Goal: Obtain resource: Obtain resource

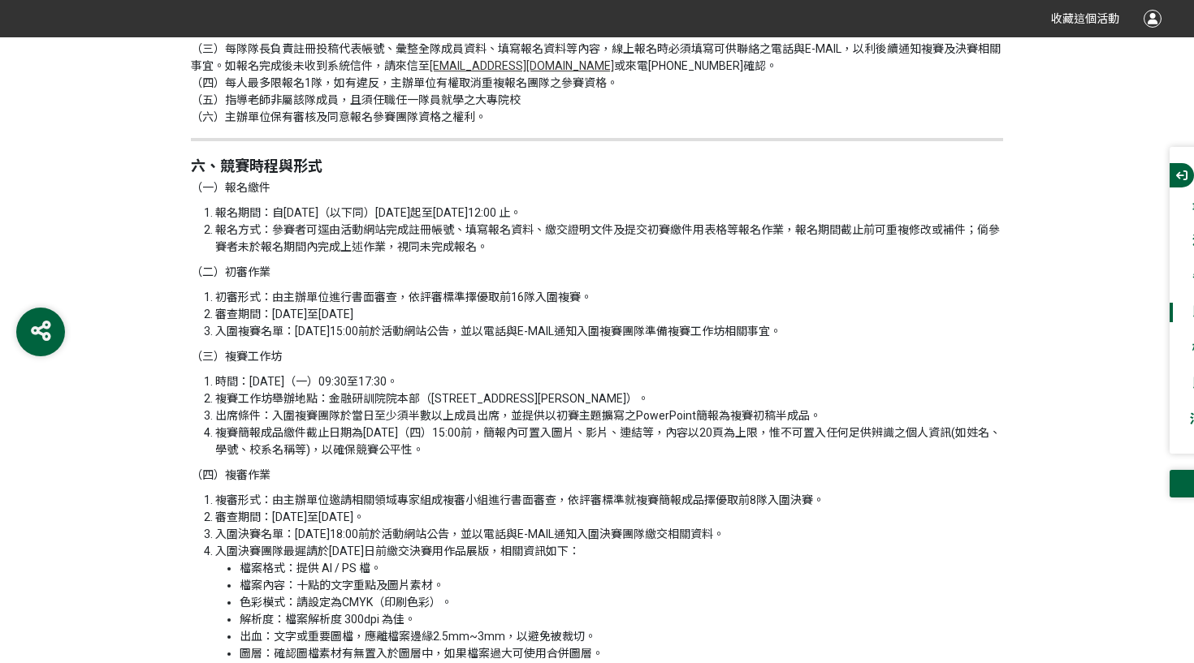
scroll to position [2073, 0]
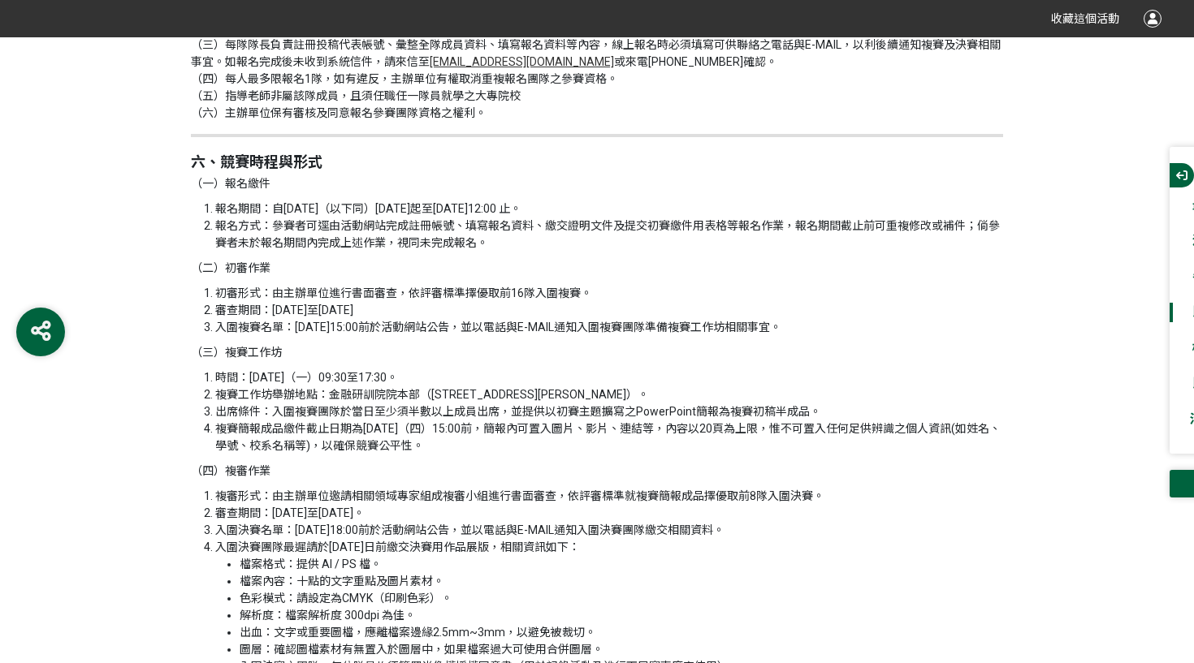
click at [724, 404] on li "出席條件：入圍複賽團隊於當日至少須半數以上成員出席，並提供以初賽主題擴寫之PowerPoint簡報為複賽初稿半成品。" at bounding box center [609, 412] width 788 height 17
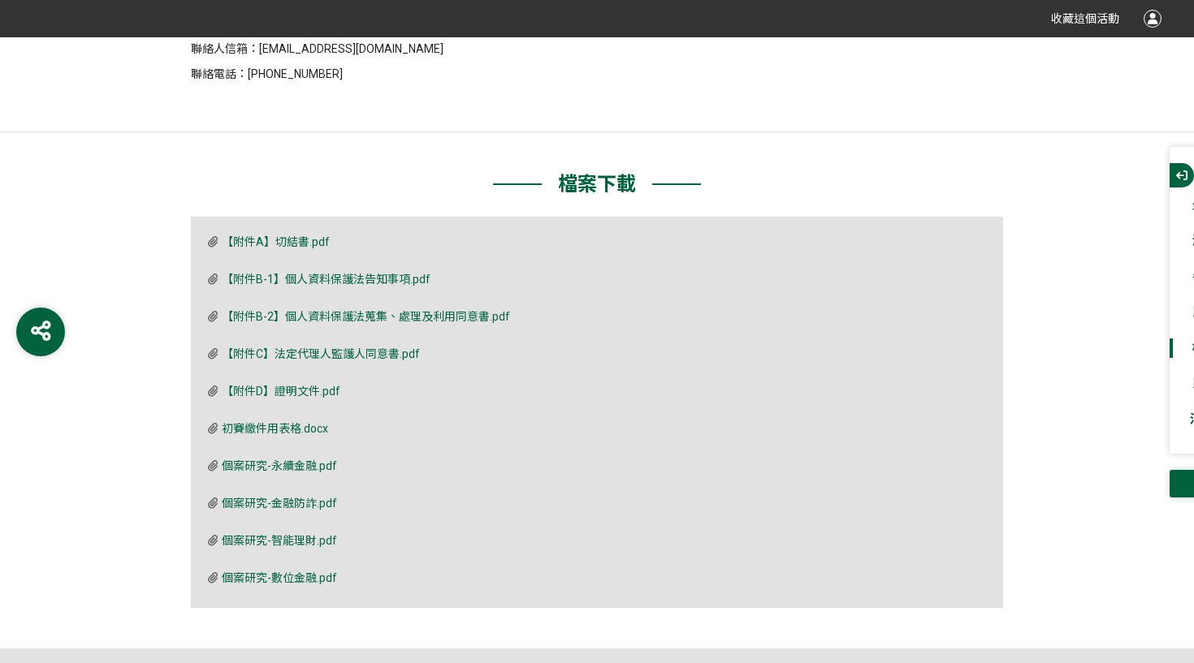
scroll to position [4410, 0]
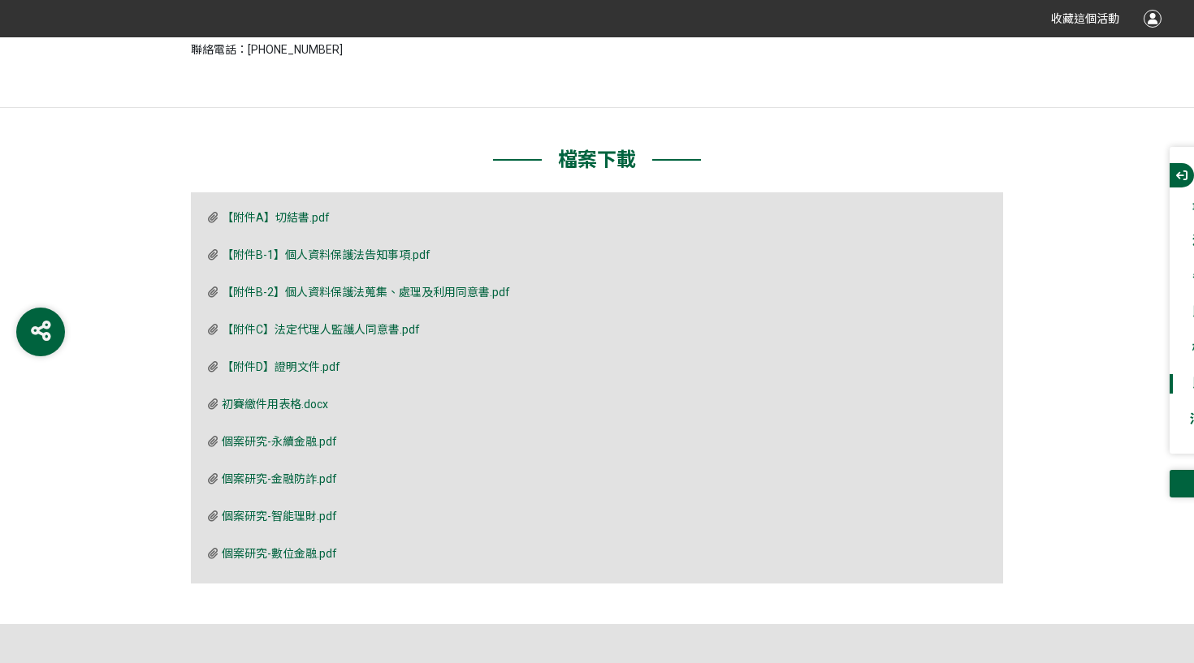
click at [294, 474] on span "個案研究-金融防詐.pdf" at bounding box center [279, 479] width 115 height 13
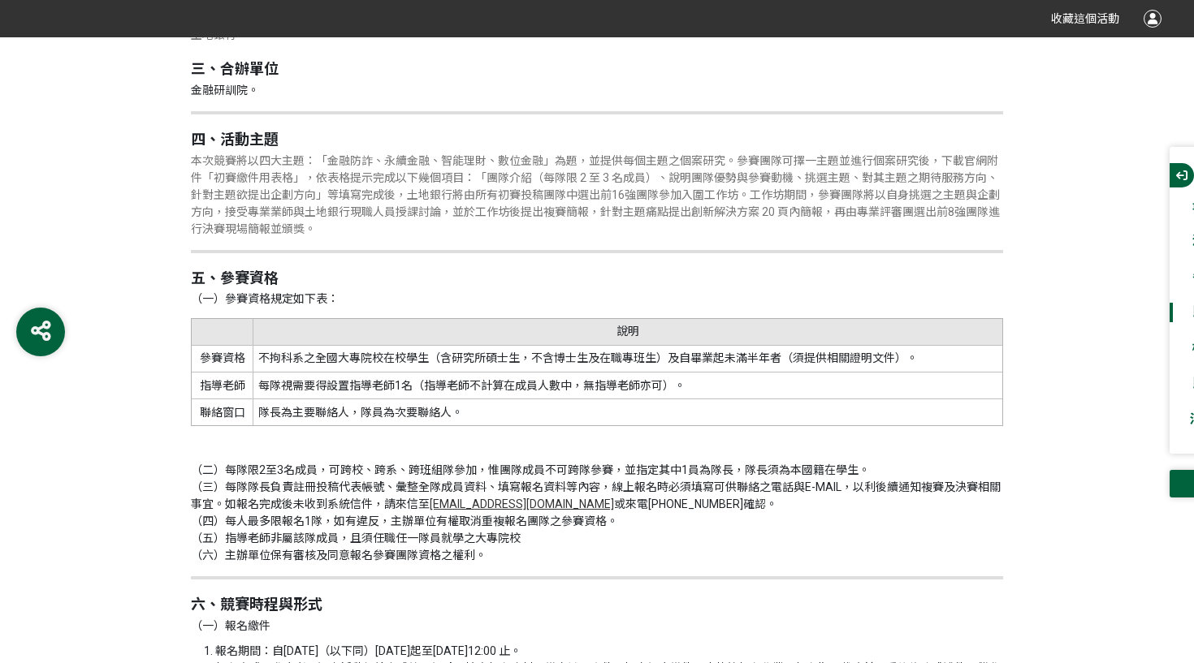
scroll to position [1494, 0]
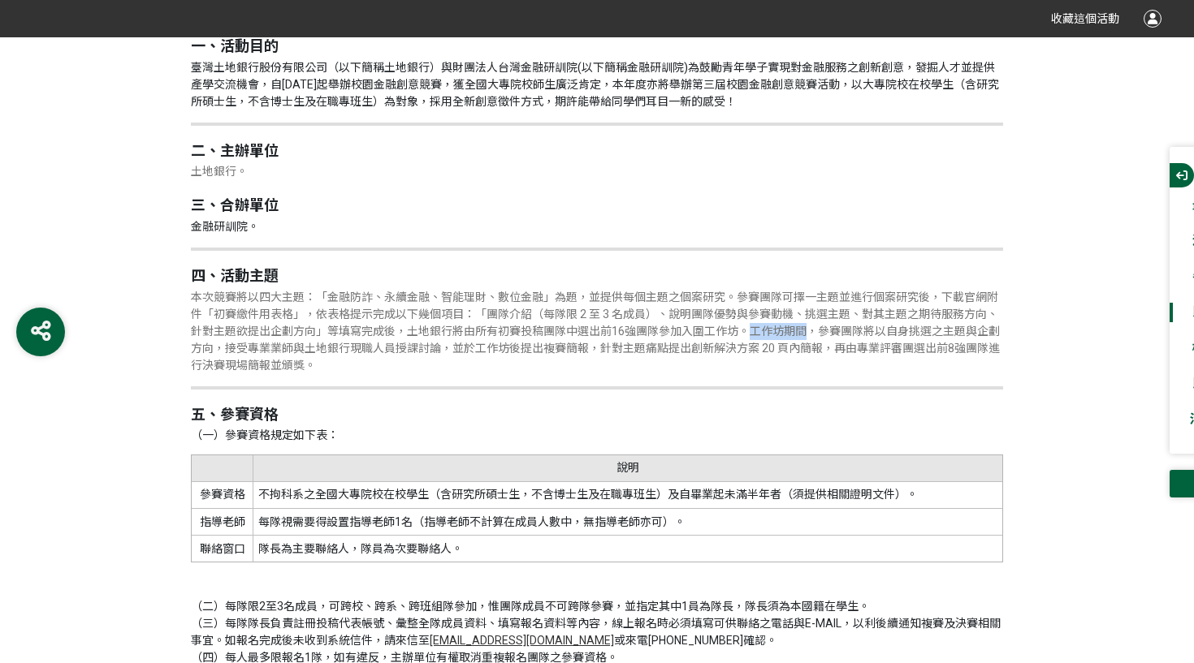
drag, startPoint x: 754, startPoint y: 329, endPoint x: 809, endPoint y: 331, distance: 55.3
click at [809, 331] on span "本次競賽將以四大主題：「金融防詐、永續金融、智能理財、數位金融」為題，並提供每個主題之個案研究。參賽團隊可擇一主題並進行個案研究後，下載官網附件「初賽繳件用表…" at bounding box center [595, 331] width 809 height 81
click at [814, 334] on p "本次競賽將以四大主題：「金融防詐、永續金融、智能理財、數位金融」為題，並提供每個主題之個案研究。參賽團隊可擇一主題並進行個案研究後，下載官網附件「初賽繳件用表…" at bounding box center [597, 331] width 812 height 85
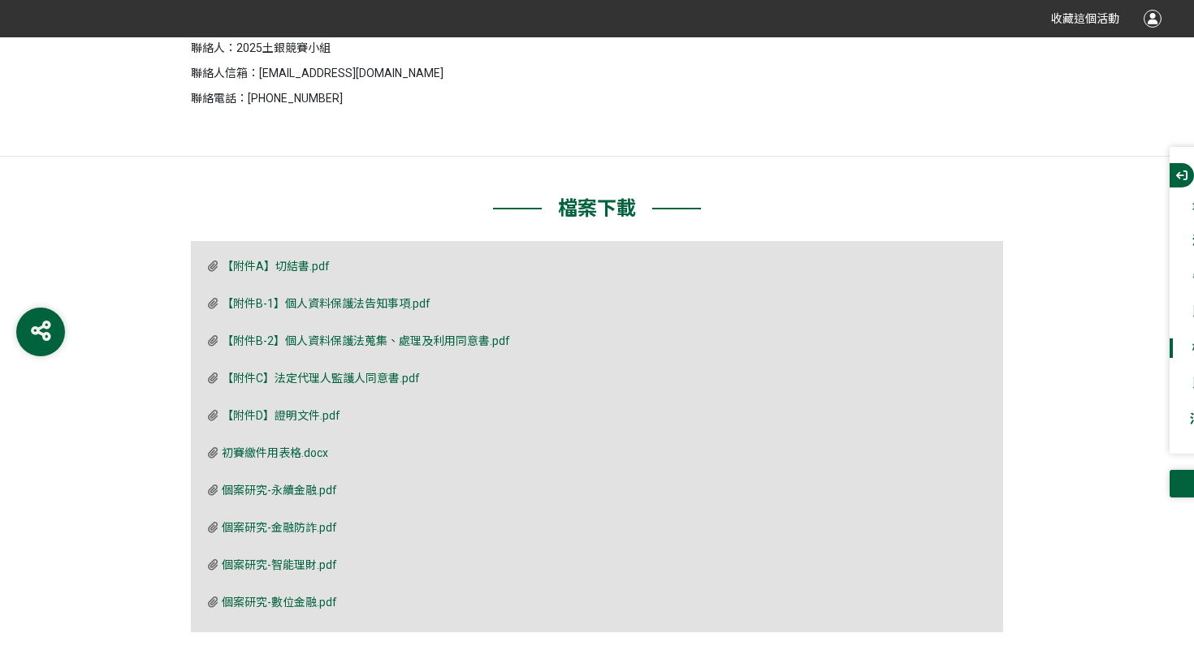
scroll to position [4543, 0]
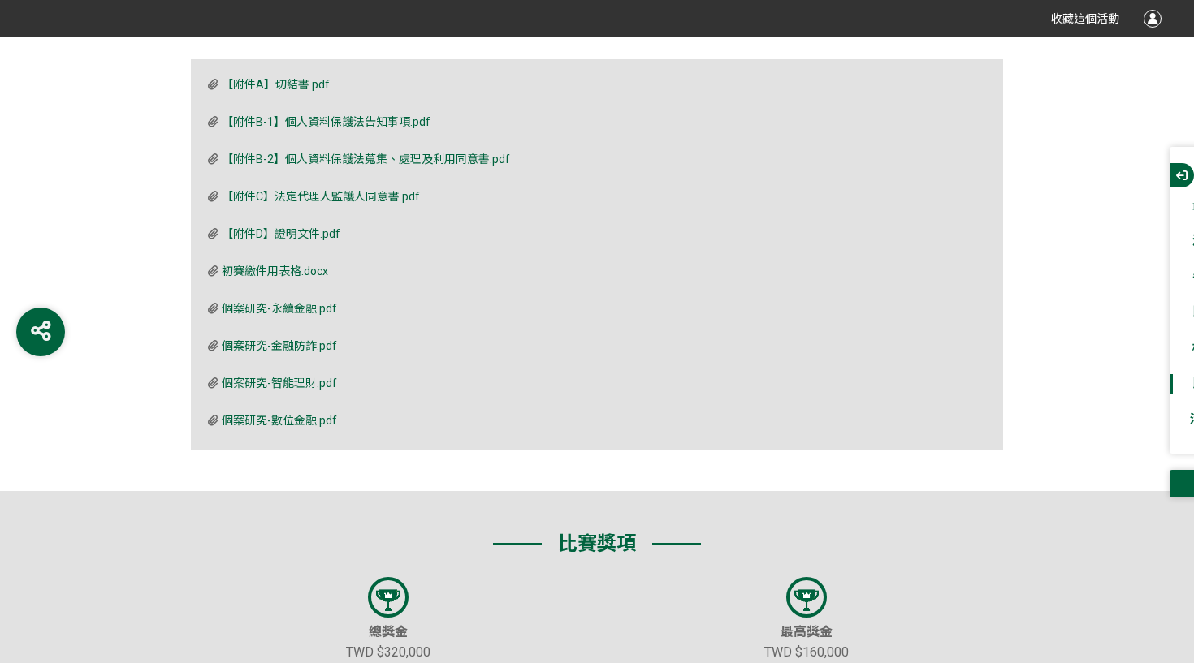
click at [305, 302] on span "個案研究-永續金融.pdf" at bounding box center [279, 308] width 115 height 13
click at [274, 377] on span "個案研究-智能理財.pdf" at bounding box center [279, 383] width 115 height 13
click at [313, 414] on span "個案研究-數位金融.pdf" at bounding box center [279, 420] width 115 height 13
click at [289, 377] on span "個案研究-智能理財.pdf" at bounding box center [279, 383] width 115 height 13
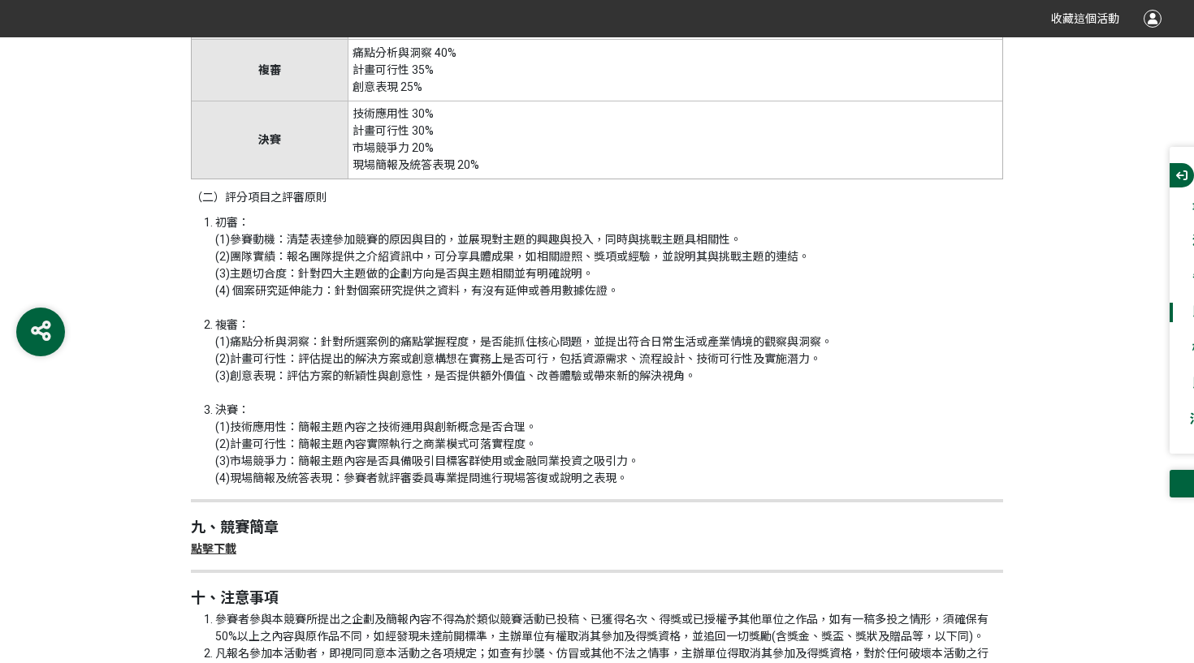
scroll to position [3359, 0]
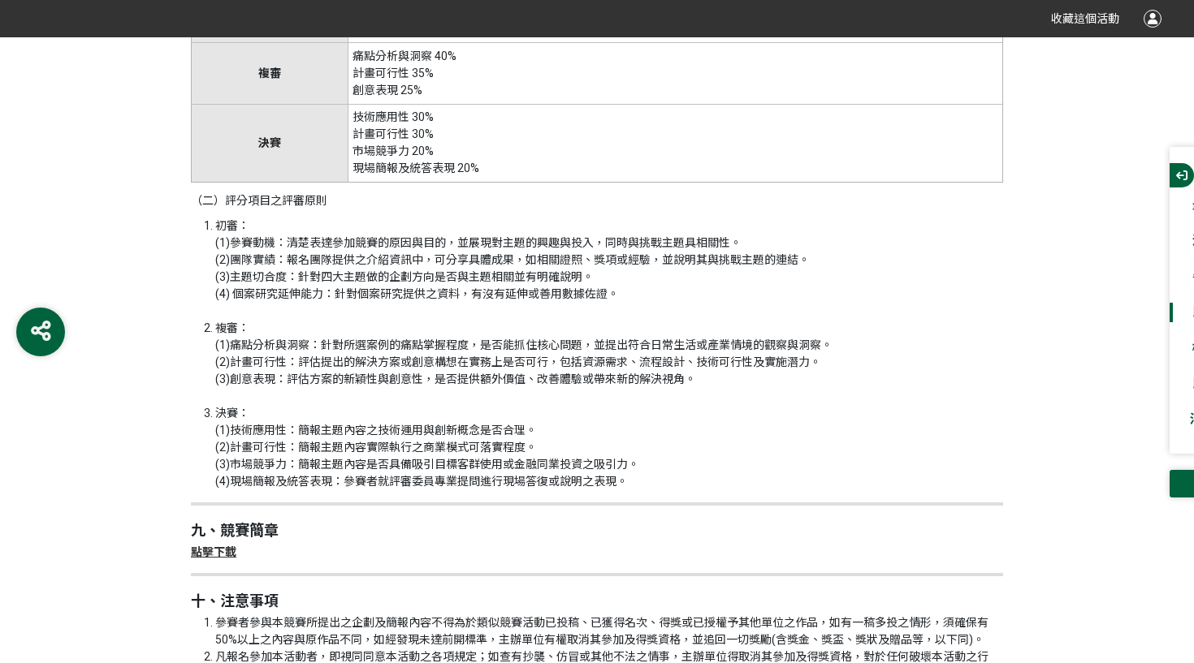
click at [367, 274] on li "初審： (1)參賽動機：清楚表達參加競賽的原因與目的，並展現對主題的興趣與投入，同時與挑戰主題具相關性。 (2)團隊實績：報名團隊提供之介紹資訊中，可分享具體…" at bounding box center [609, 269] width 788 height 102
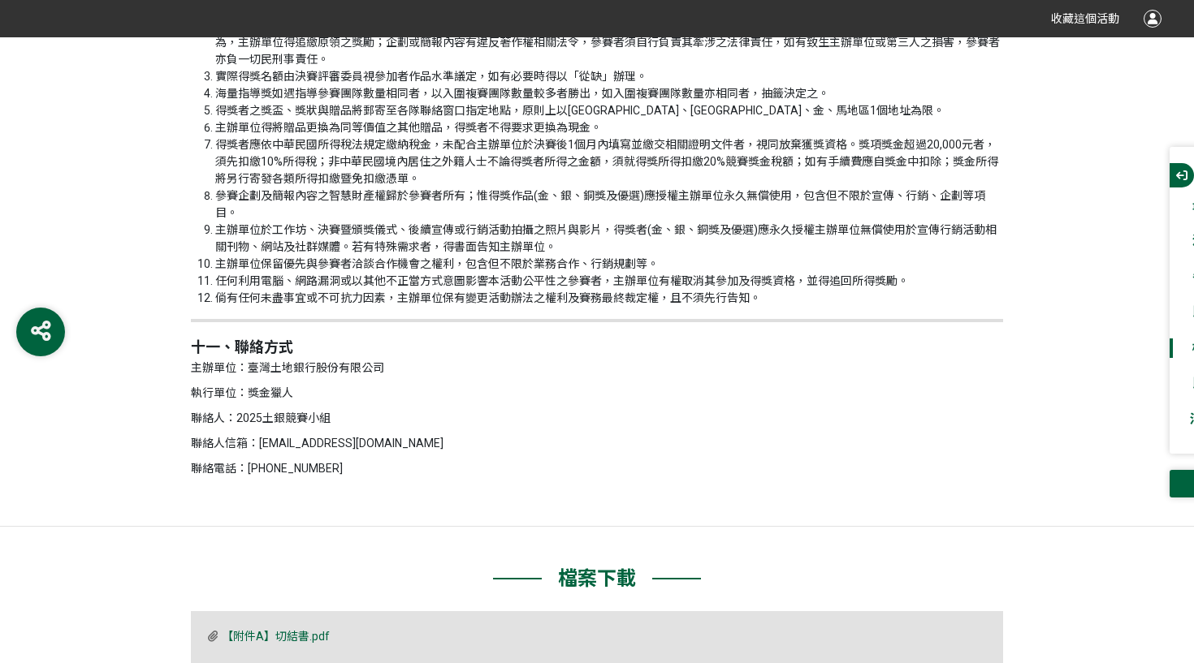
scroll to position [4403, 0]
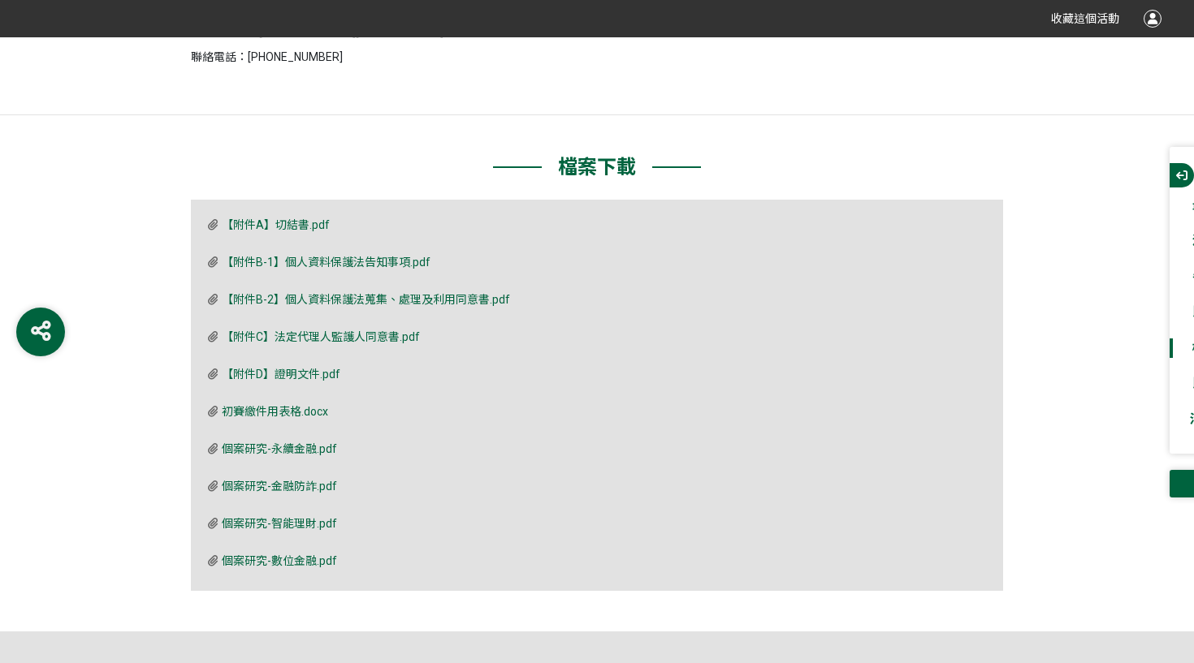
click at [290, 405] on span "初賽繳件用表格.docx" at bounding box center [275, 411] width 106 height 13
click at [413, 145] on div "檔案下載 【附件A】切結書.pdf 【附件B-1】個人資料保護法告知事項.pdf 【附件B-2】個人資料保護法蒐集、處理及利用同意書.pdf 【附件C】法定代…" at bounding box center [597, 373] width 1194 height 517
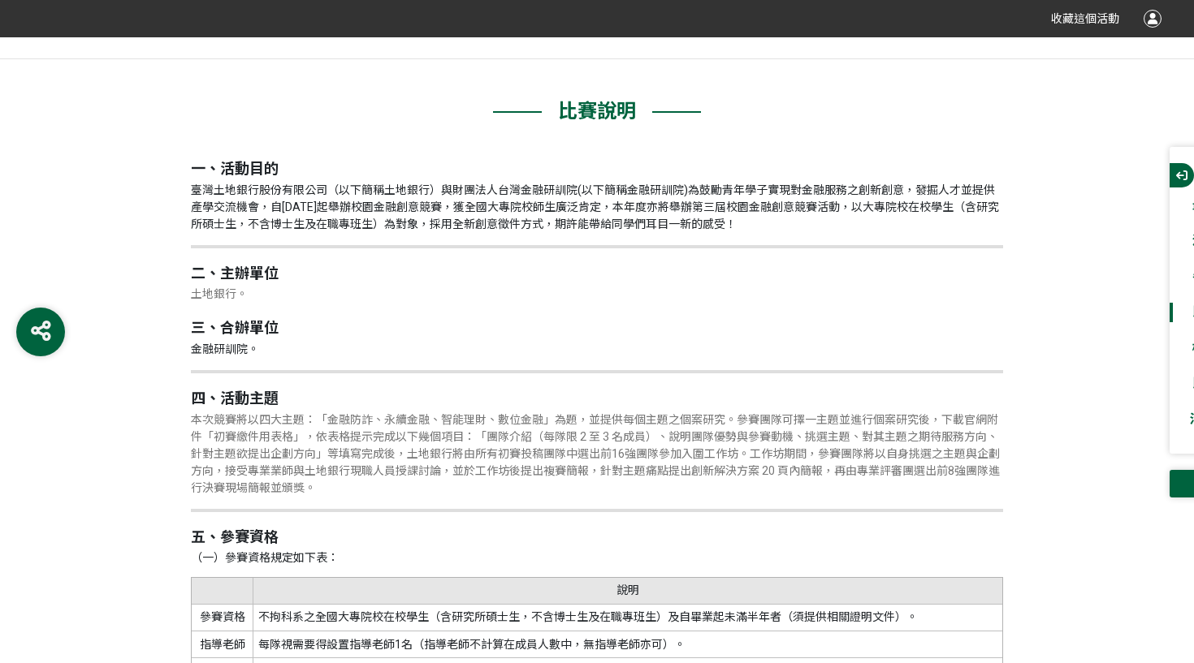
scroll to position [1379, 0]
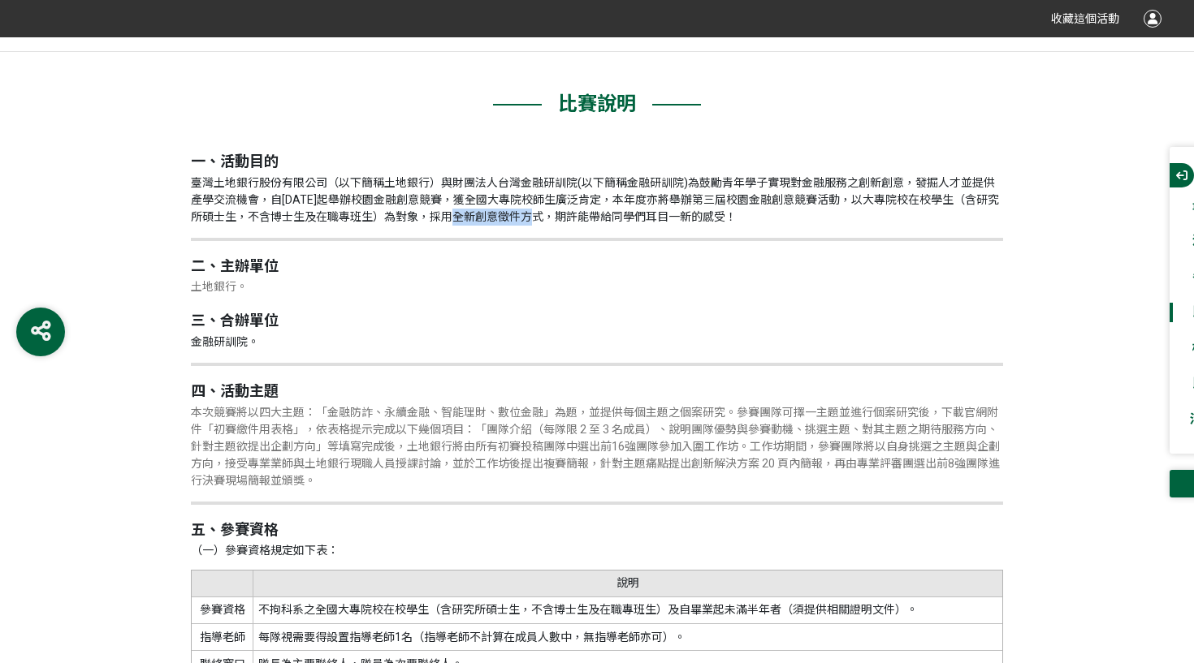
drag, startPoint x: 465, startPoint y: 215, endPoint x: 549, endPoint y: 212, distance: 83.7
click at [549, 212] on p "臺灣土地銀行股份有限公司（以下簡稱土地銀行）與財團法人台灣金融研訓院(以下簡稱金融研訓院)為鼓勵青年學子實現對金融服務之創新創意，發掘人才並提供產學交流機會，…" at bounding box center [597, 200] width 812 height 51
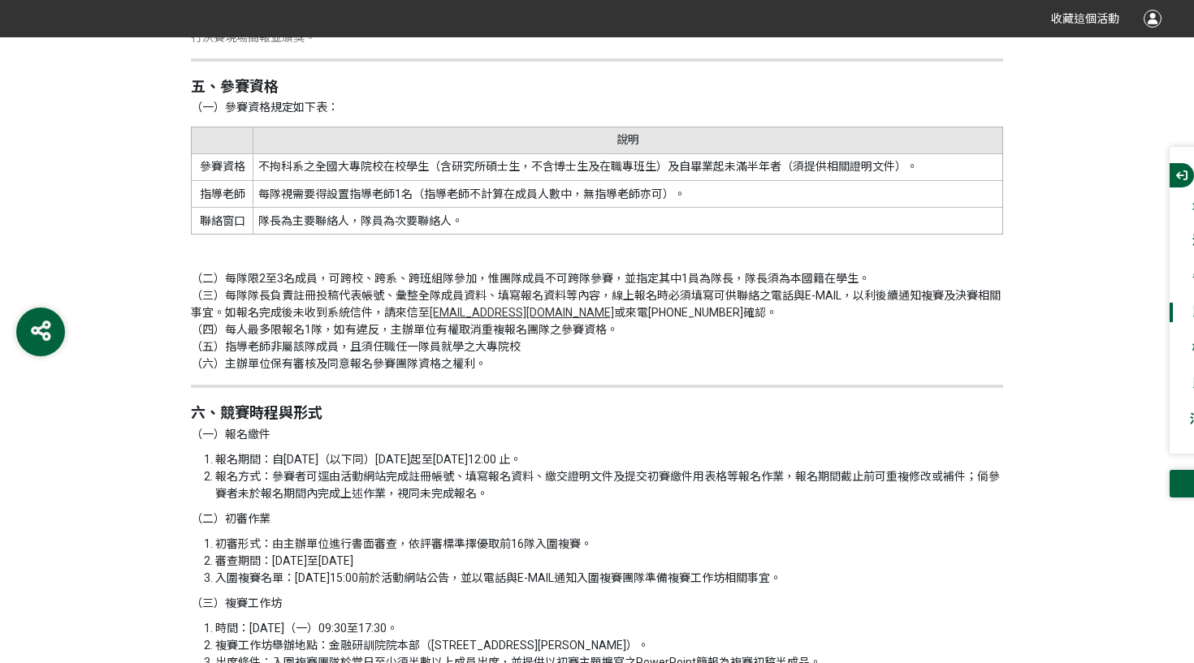
scroll to position [1823, 0]
